Goal: Go to known website: Access a specific website the user already knows

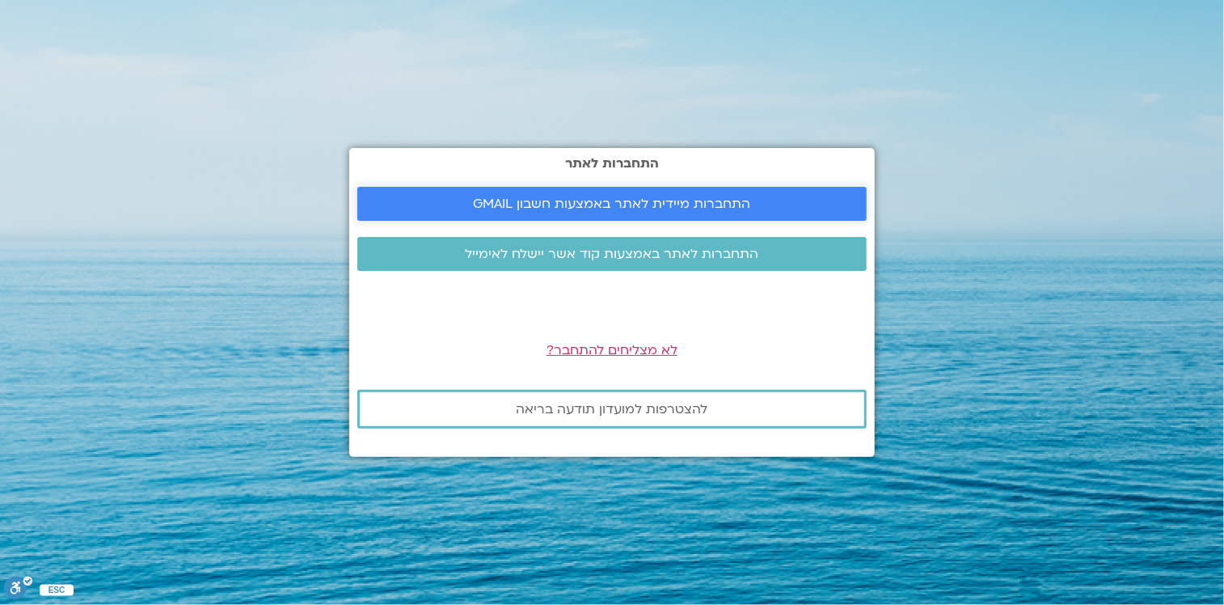
click at [728, 207] on span "התחברות מיידית לאתר באמצעות חשבון GMAIL" at bounding box center [612, 203] width 277 height 15
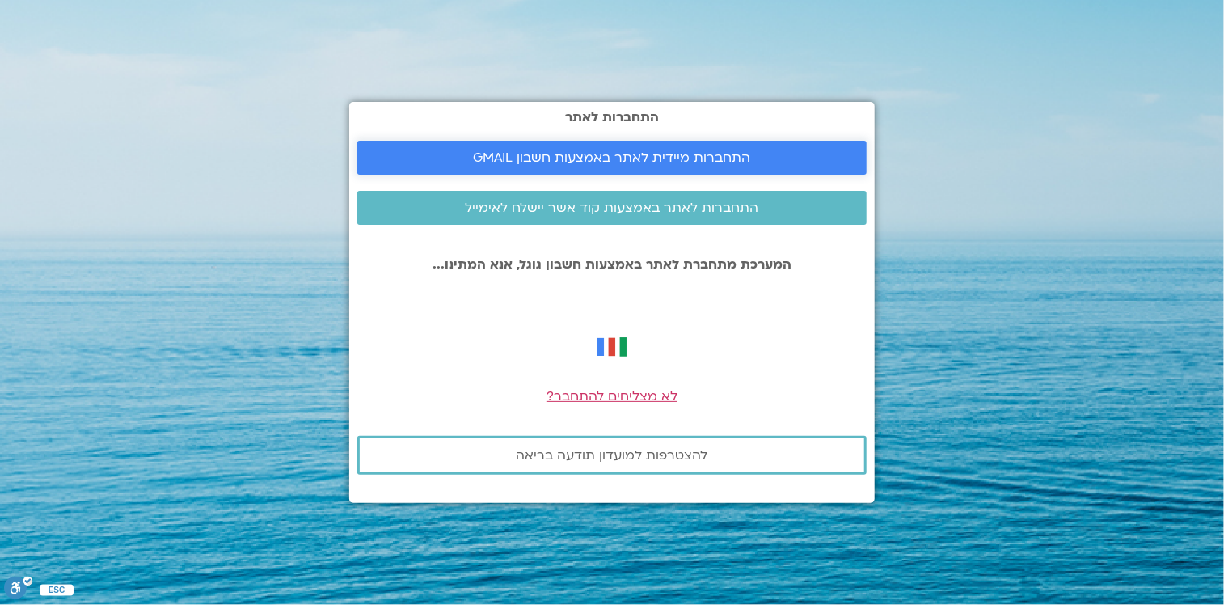
click at [739, 157] on span "התחברות מיידית לאתר באמצעות חשבון GMAIL" at bounding box center [612, 157] width 277 height 15
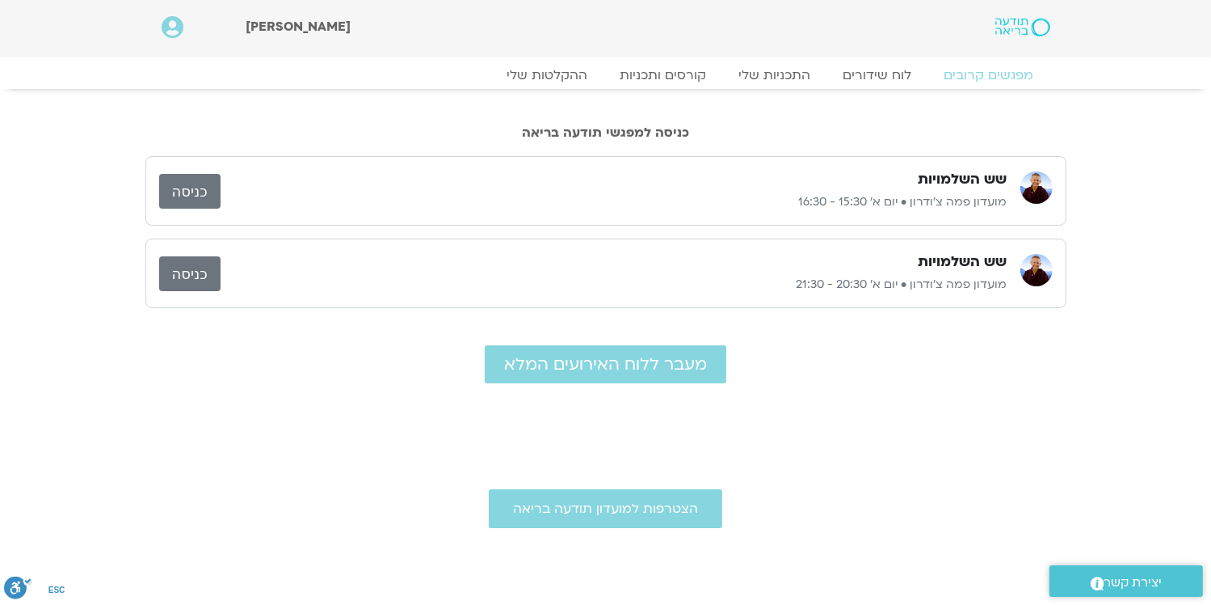
click at [210, 190] on link "כניסה" at bounding box center [189, 191] width 61 height 35
